Goal: Task Accomplishment & Management: Use online tool/utility

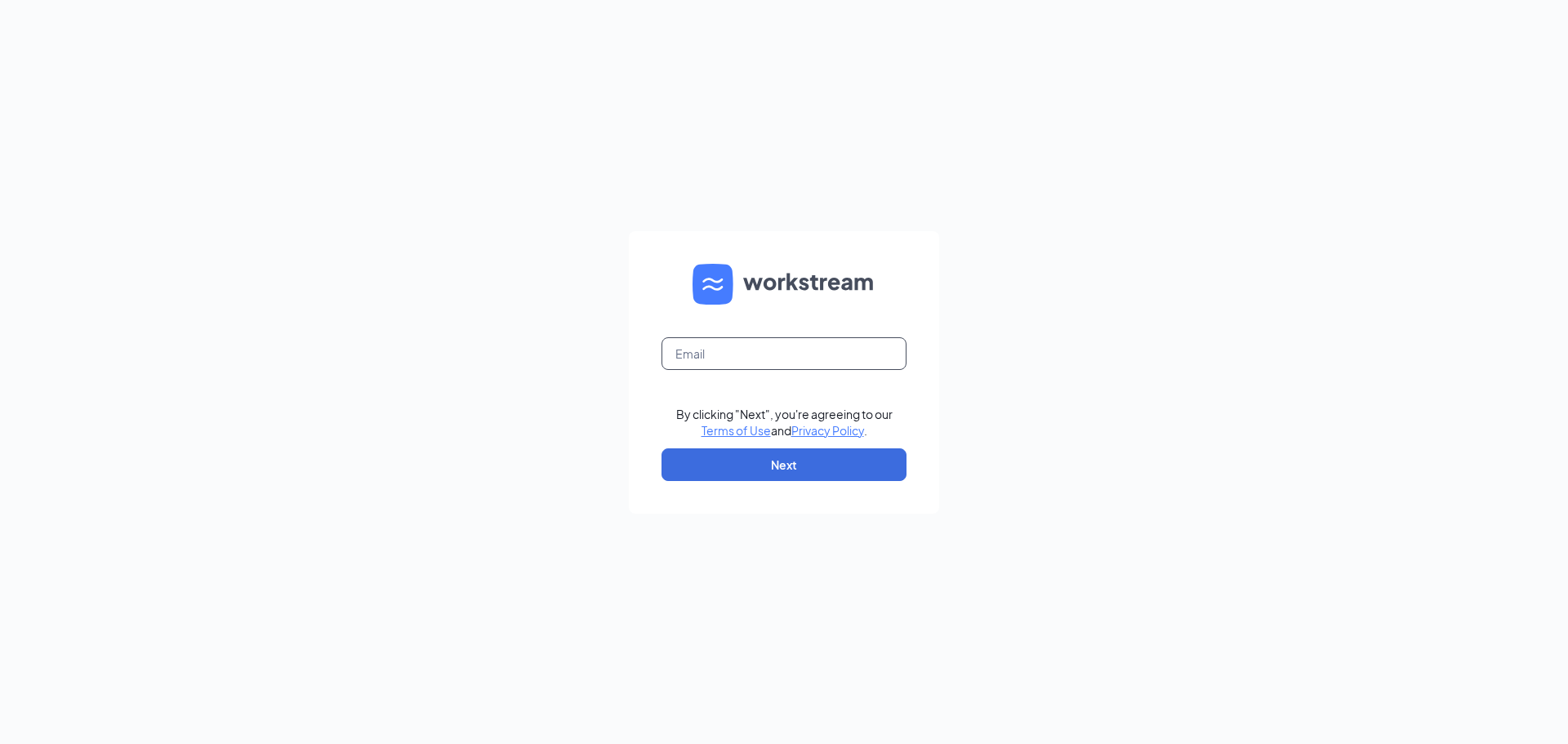
click at [671, 354] on input "text" at bounding box center [784, 353] width 245 height 32
type input "[EMAIL_ADDRESS][DOMAIN_NAME]"
click at [773, 459] on button "Next" at bounding box center [784, 465] width 245 height 32
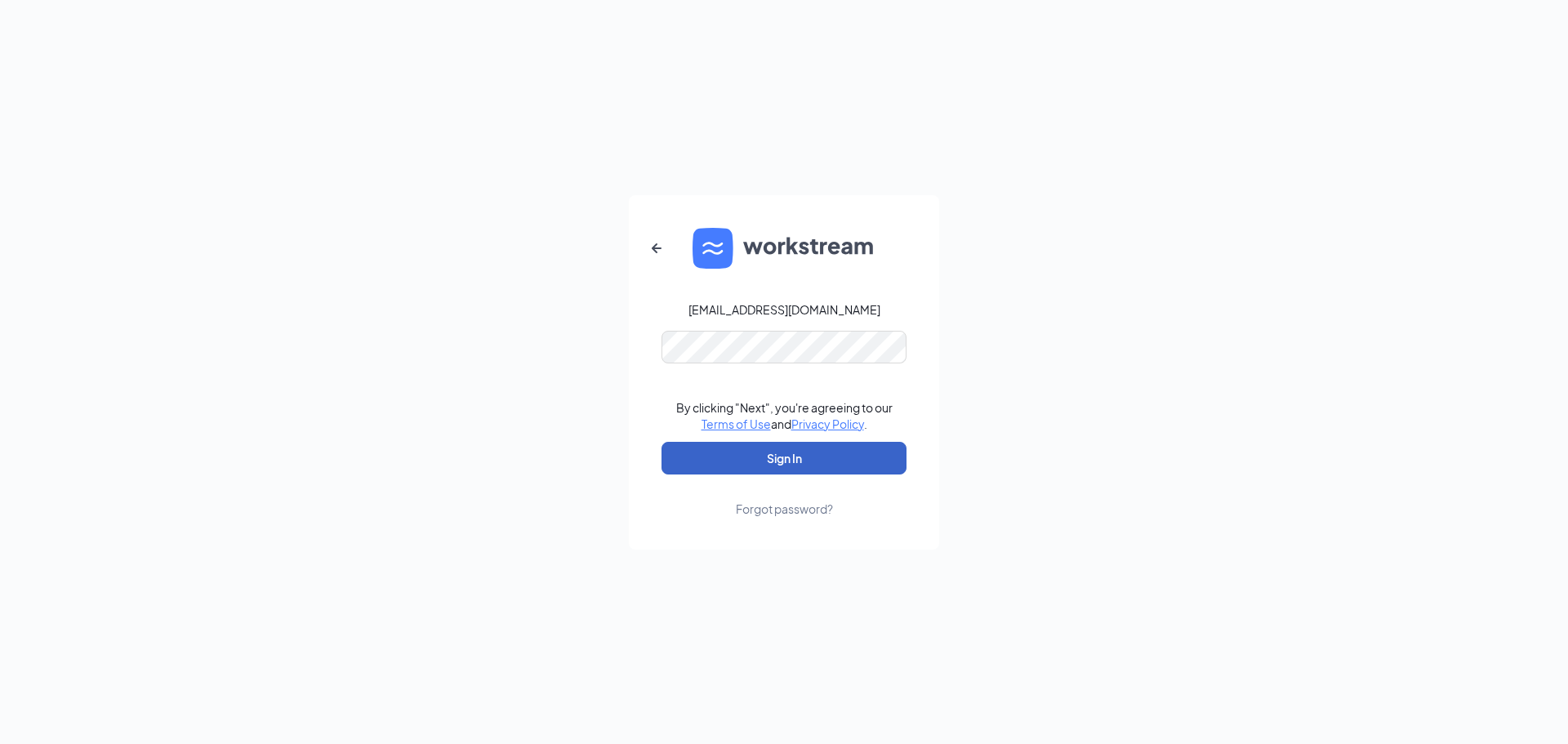
click at [661, 442] on button "Sign In" at bounding box center [784, 458] width 245 height 32
click at [769, 456] on button "Sign In" at bounding box center [784, 458] width 245 height 32
click at [778, 456] on button "Sign In" at bounding box center [784, 458] width 245 height 32
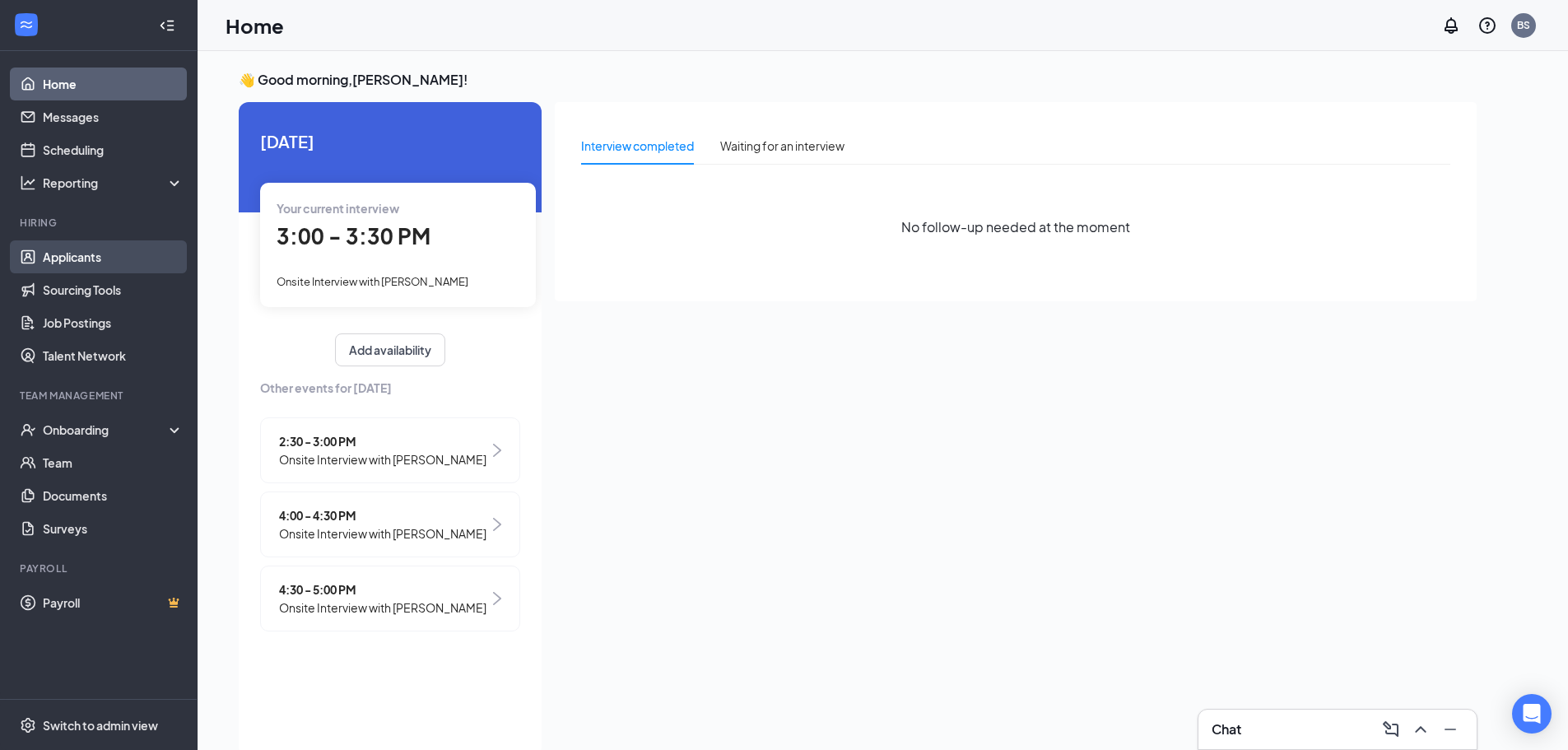
click at [90, 248] on link "Applicants" at bounding box center [114, 257] width 140 height 33
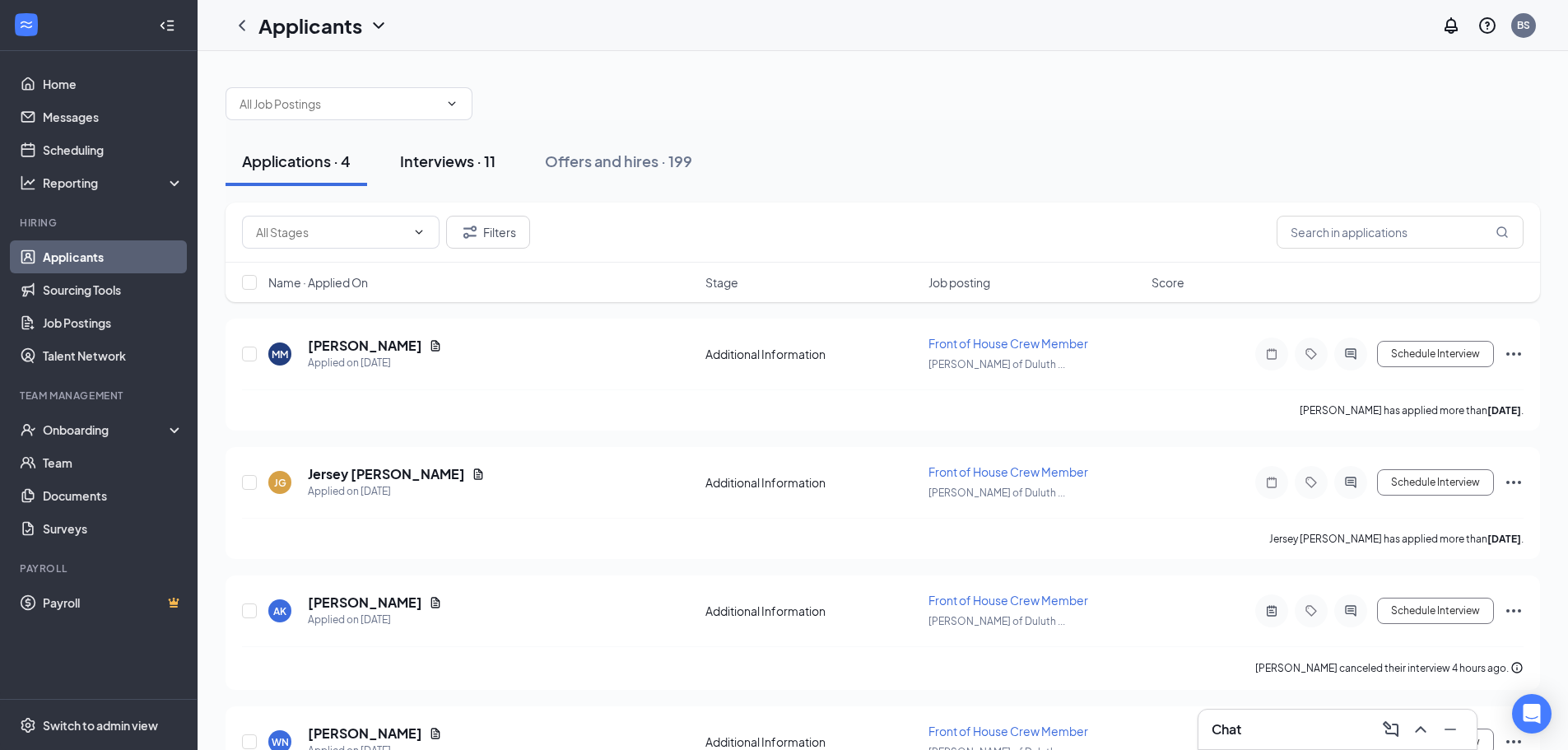
click at [462, 162] on div "Interviews · 11" at bounding box center [447, 161] width 95 height 20
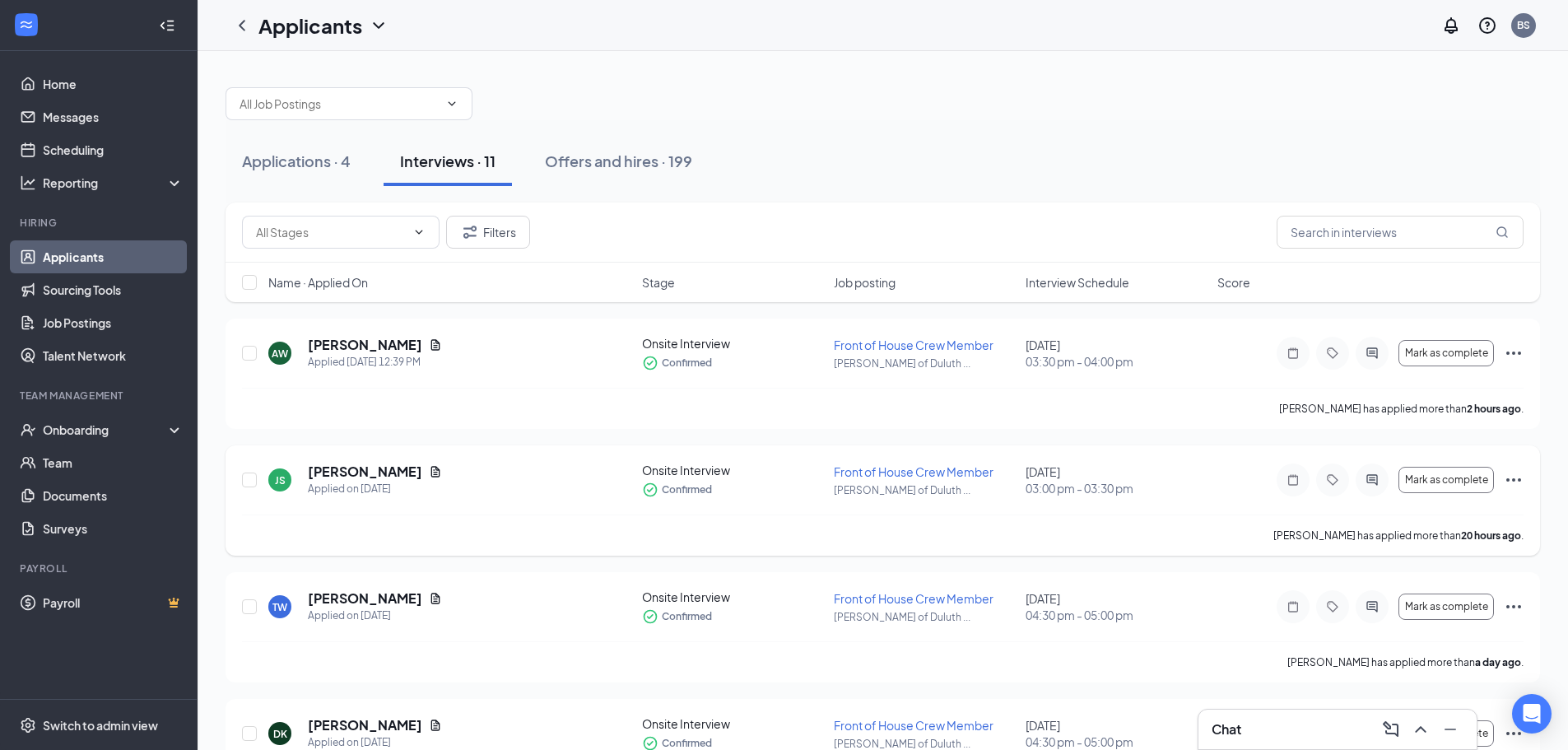
click at [1514, 476] on icon "Ellipses" at bounding box center [1514, 480] width 20 height 20
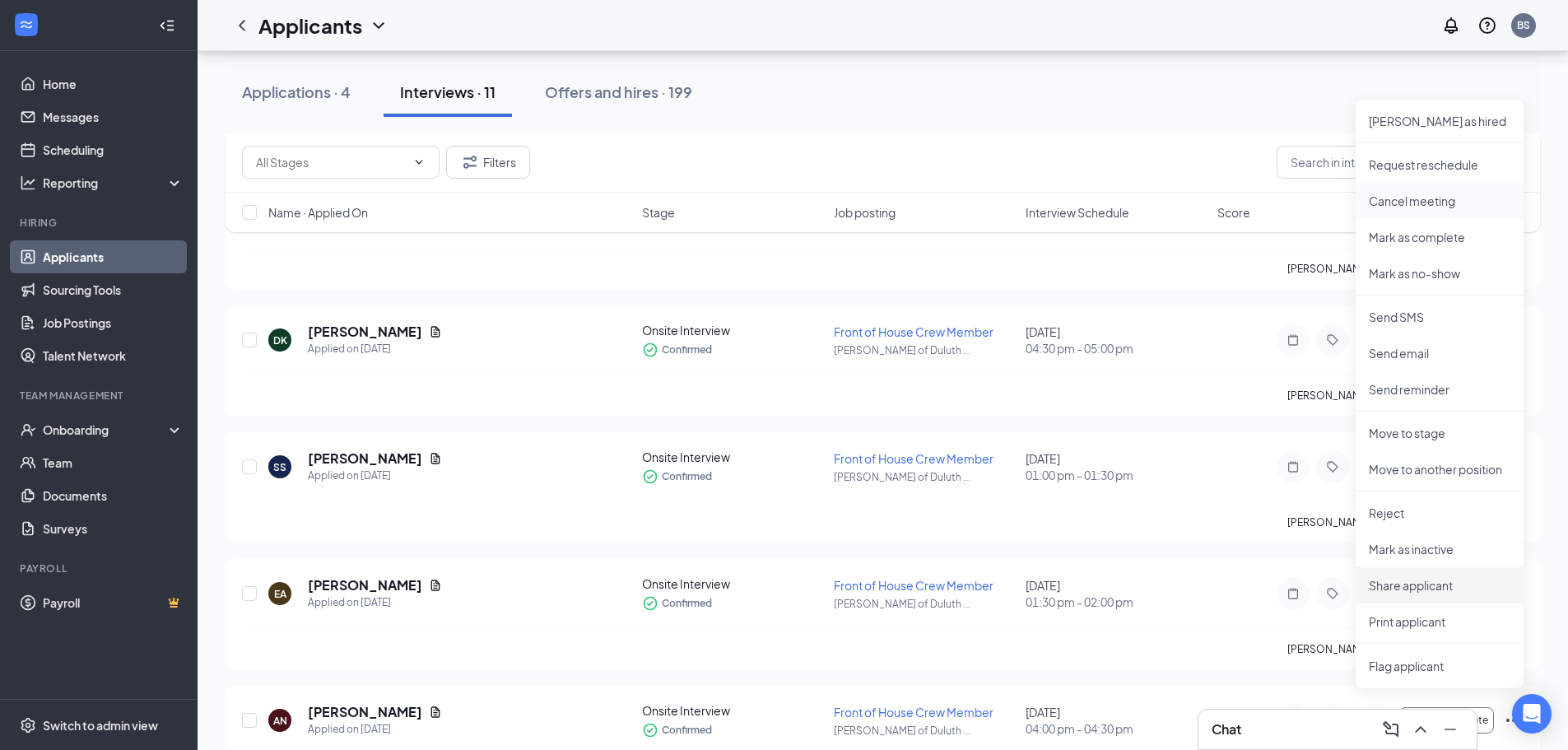
scroll to position [395, 0]
click at [1401, 615] on p "Print applicant" at bounding box center [1439, 619] width 141 height 16
